Goal: Information Seeking & Learning: Find specific page/section

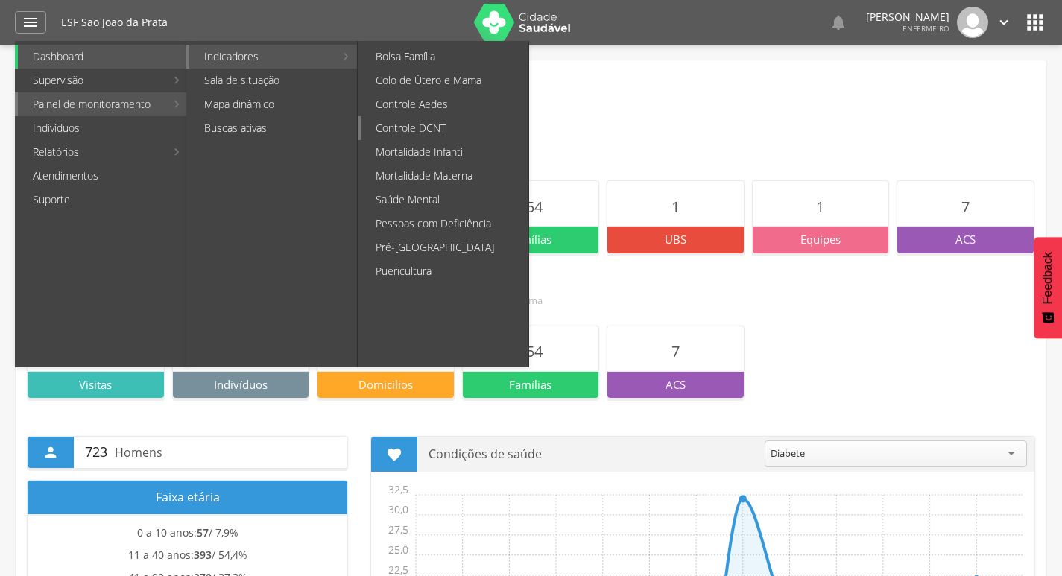
click at [431, 132] on link "Controle DCNT" at bounding box center [445, 128] width 168 height 24
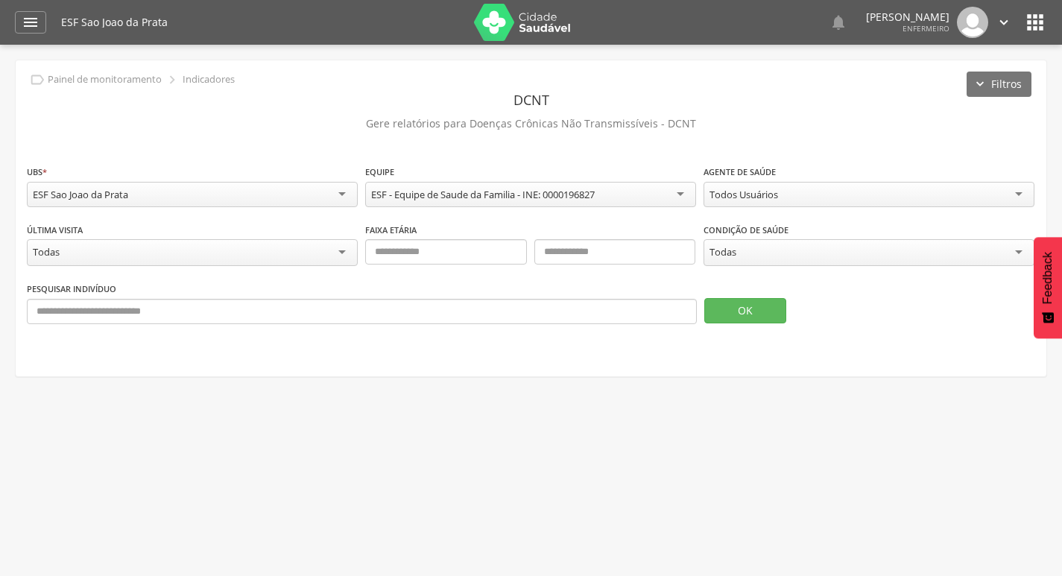
click at [753, 208] on div "Todos Usuários Todos Usuários [PERSON_NAME] [PERSON_NAME] Gildilandia [PERSON_N…" at bounding box center [868, 196] width 331 height 29
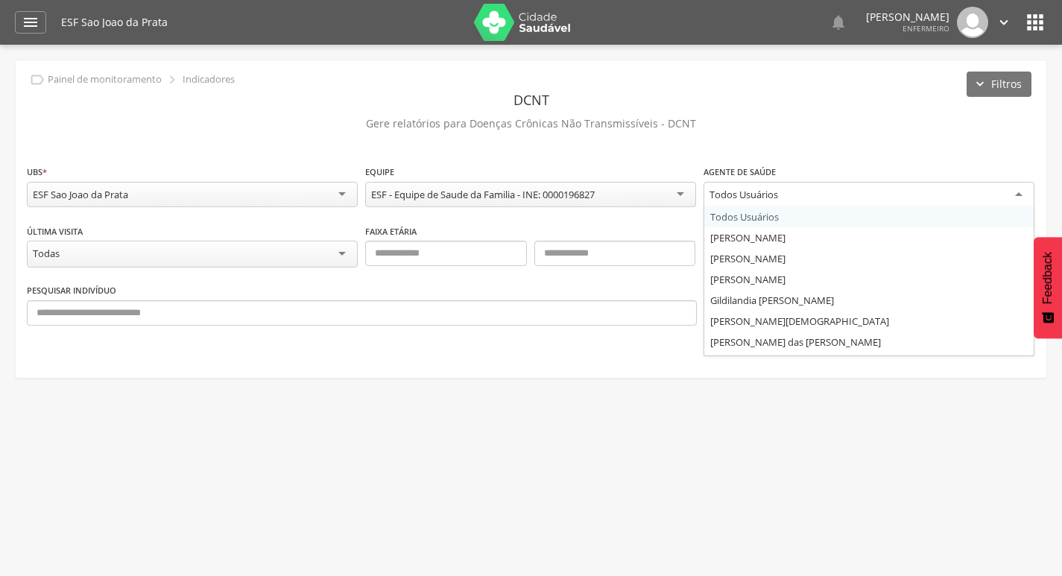
click at [754, 199] on div "Todos Usuários" at bounding box center [743, 194] width 69 height 13
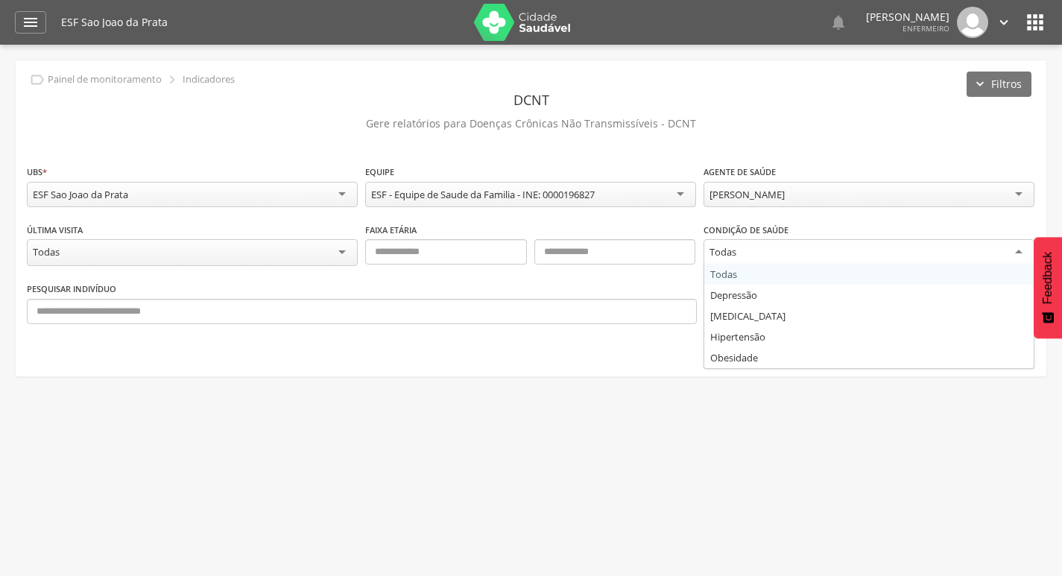
click at [749, 256] on div "Todas" at bounding box center [868, 252] width 331 height 27
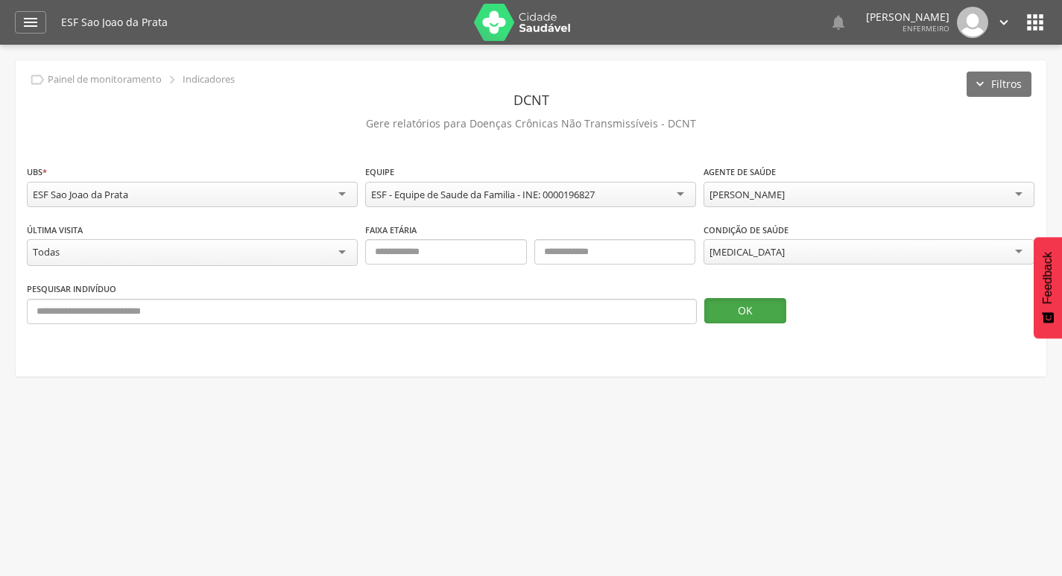
click at [737, 308] on button "OK" at bounding box center [745, 310] width 82 height 25
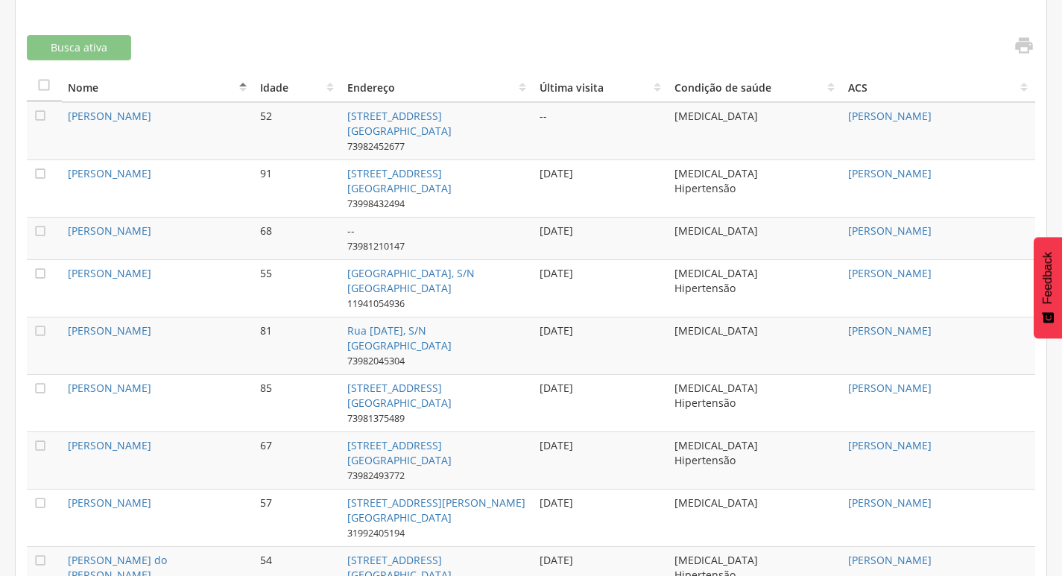
scroll to position [522, 0]
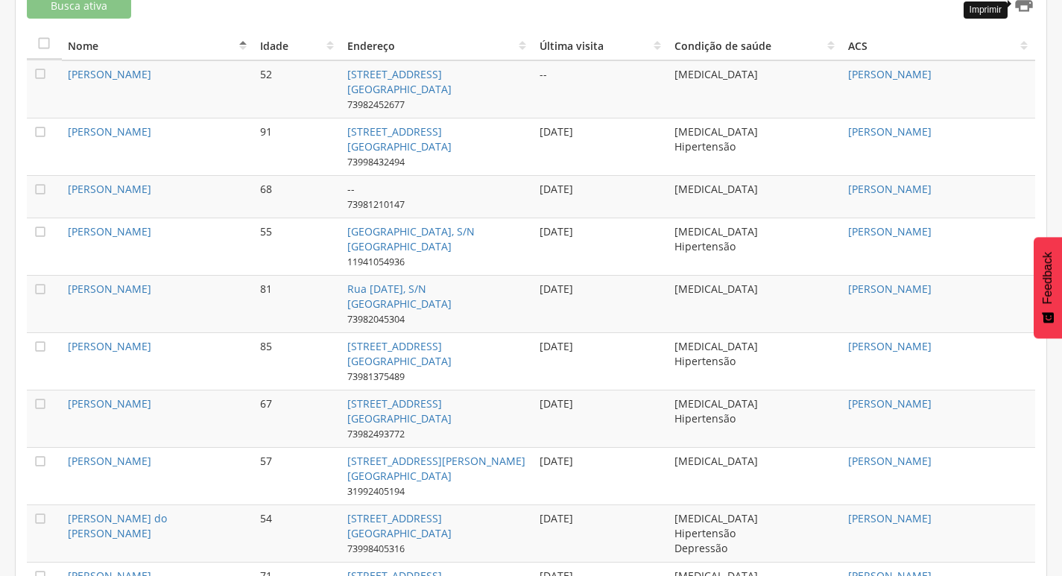
click at [1021, 4] on icon "" at bounding box center [1023, 3] width 21 height 21
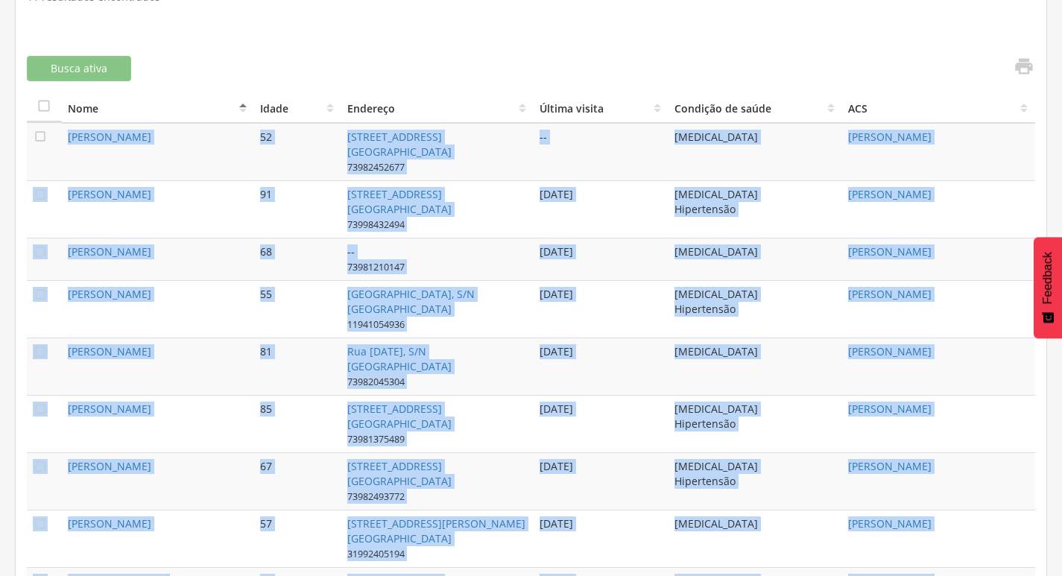
scroll to position [647, 0]
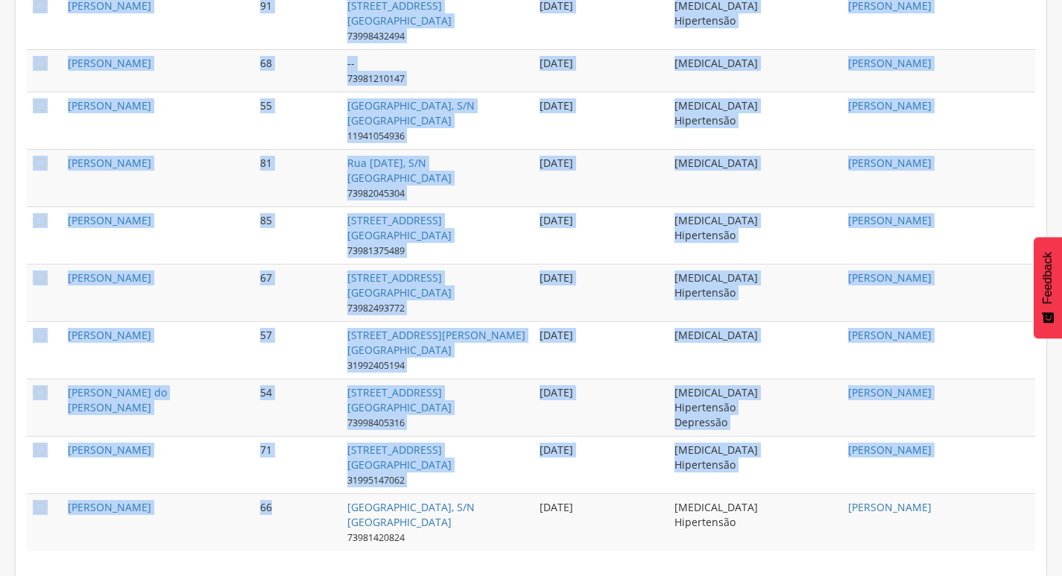
drag, startPoint x: 58, startPoint y: 160, endPoint x: 299, endPoint y: 501, distance: 416.9
click at [299, 501] on tbody " [PERSON_NAME] 52 [STREET_ADDRESS] da Prata 73982452677 -- [MEDICAL_DATA] [PER…" at bounding box center [531, 242] width 1008 height 616
copy tbody " Loremi Dolorsit Ametcon 91 Adi Elits Doeius, 172 Tem Inci ut Labor 6267377121…"
click at [314, 375] on td "57" at bounding box center [297, 349] width 86 height 57
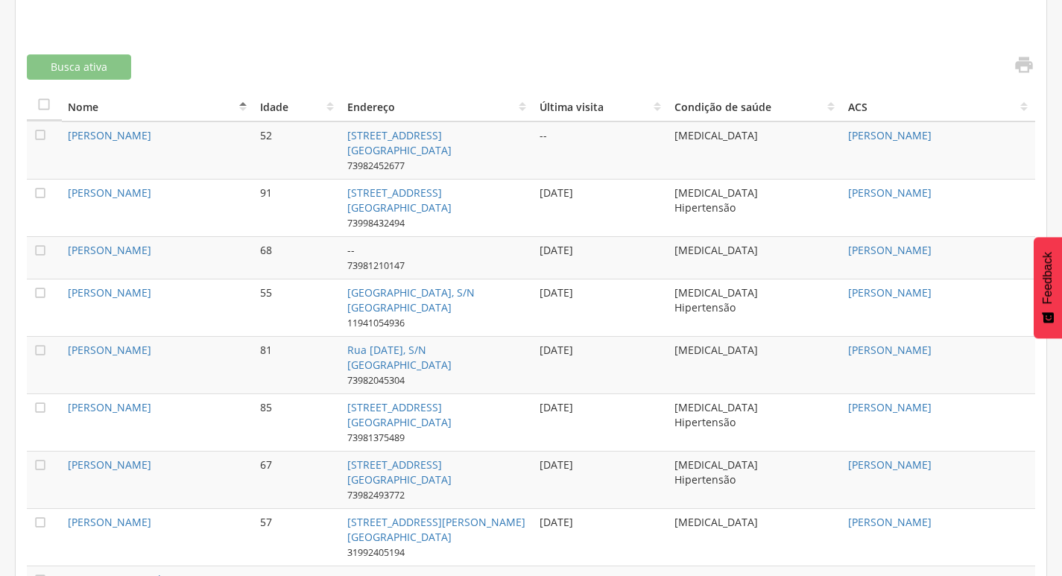
scroll to position [424, 0]
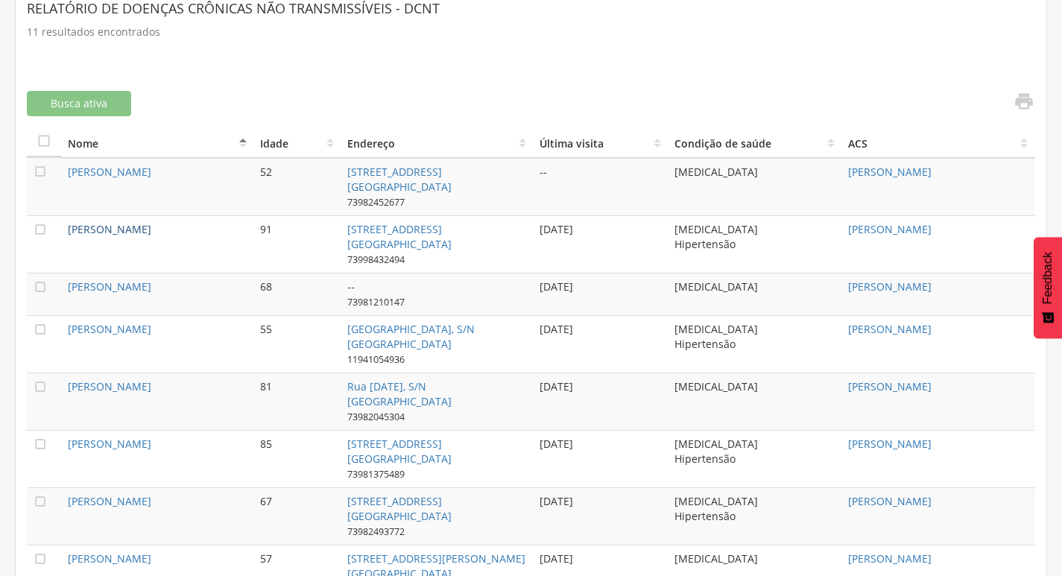
click at [125, 229] on link "[PERSON_NAME]" at bounding box center [109, 229] width 83 height 14
type input "**********"
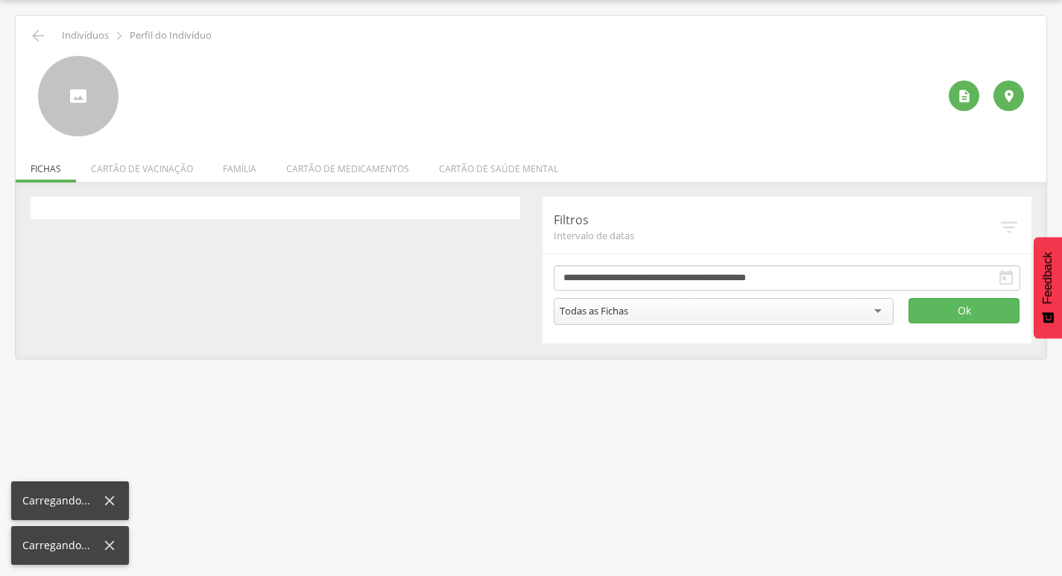
scroll to position [45, 0]
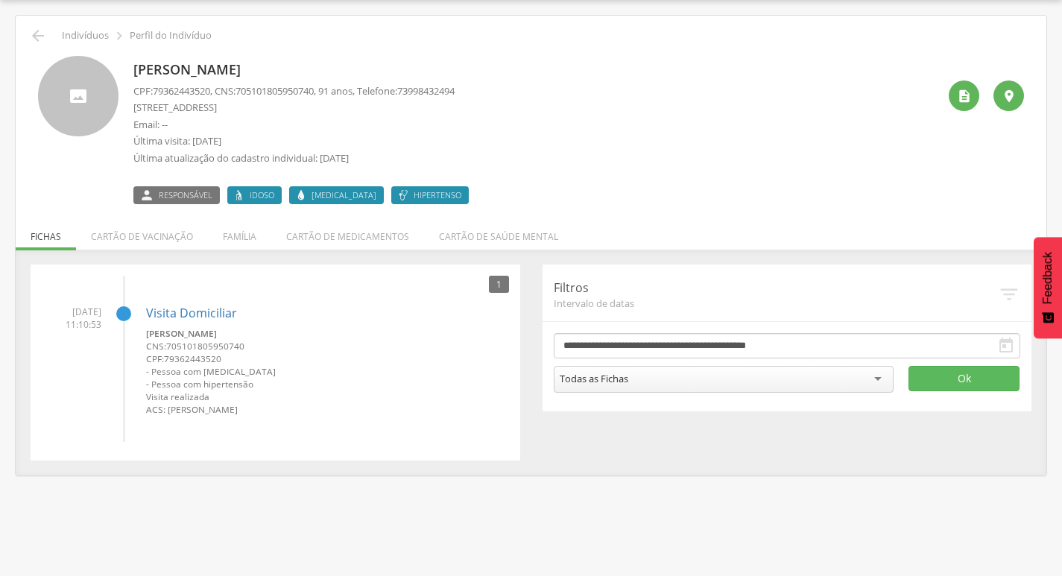
click at [184, 67] on p "[PERSON_NAME]" at bounding box center [304, 69] width 343 height 19
click at [100, 89] on div at bounding box center [78, 96] width 80 height 80
click at [174, 77] on p "[PERSON_NAME]" at bounding box center [304, 69] width 343 height 19
click at [48, 247] on div " Indivíduos  Perfil do Indivíduo [PERSON_NAME] CPF: 79362443520 , CNS: [PHONE…" at bounding box center [531, 246] width 1030 height 460
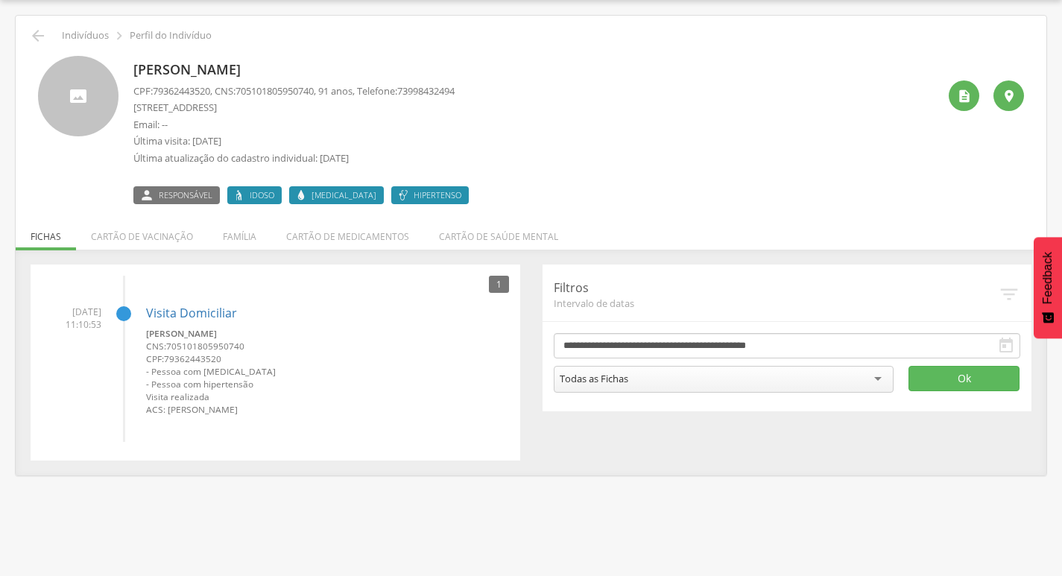
drag, startPoint x: 131, startPoint y: 63, endPoint x: 279, endPoint y: 56, distance: 147.7
click at [287, 51] on div "[PERSON_NAME] CPF: 79362443520 , CNS: [PHONE_NUMBER] , 91 anos, Telefone: [PHON…" at bounding box center [531, 124] width 1008 height 159
copy p "[PERSON_NAME]"
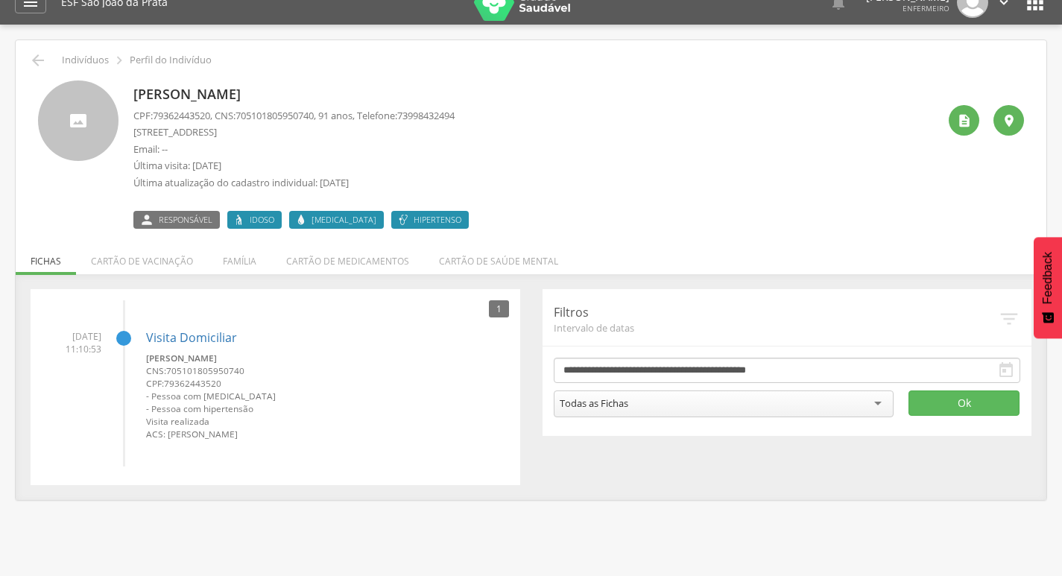
scroll to position [0, 0]
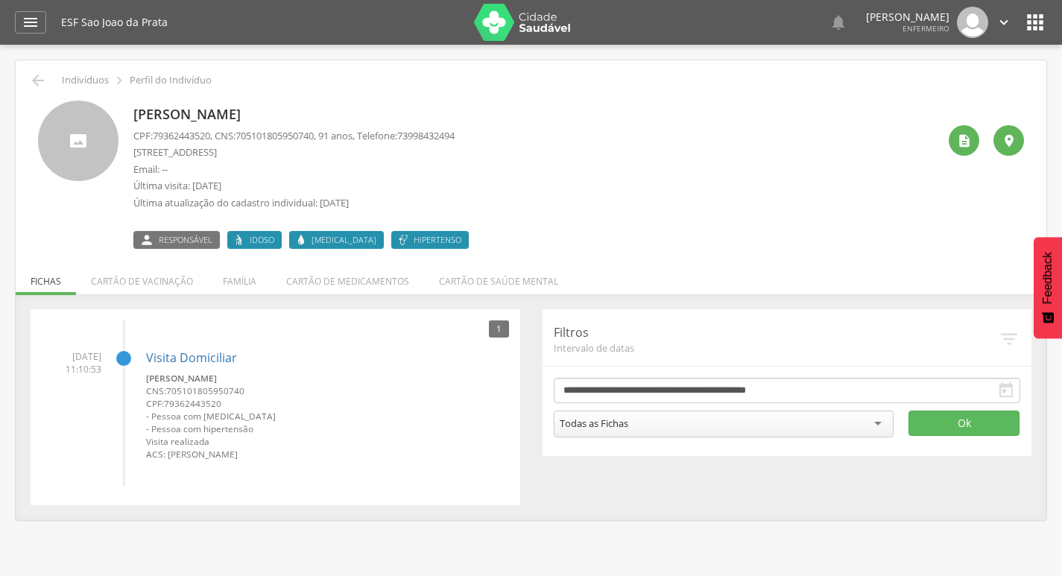
click at [1030, 19] on icon "" at bounding box center [1035, 22] width 24 height 24
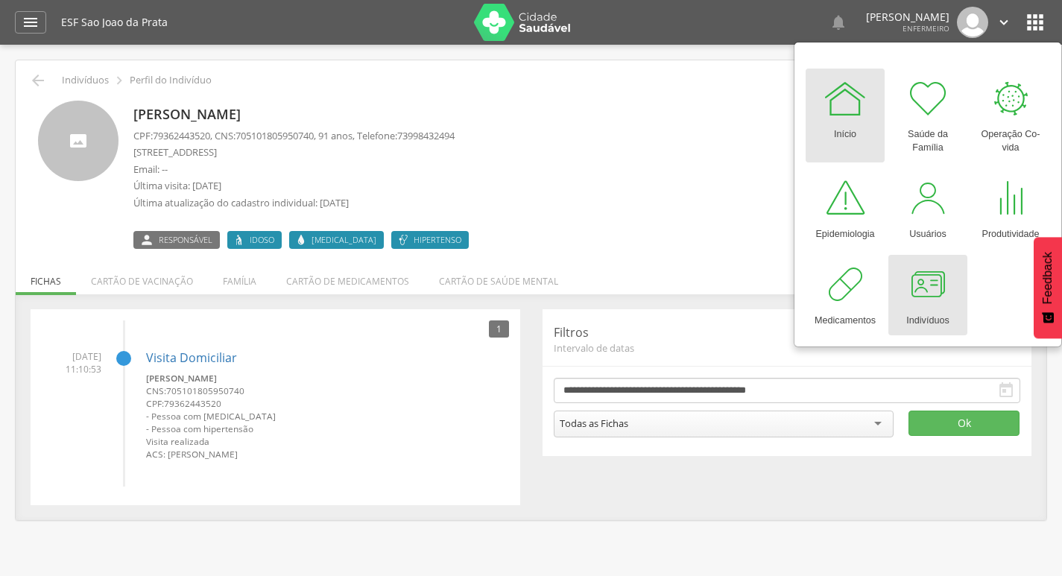
click at [920, 285] on div at bounding box center [927, 284] width 45 height 45
